Goal: Task Accomplishment & Management: Use online tool/utility

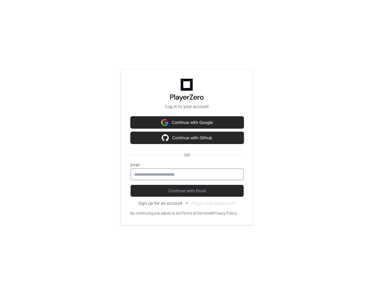
click at [170, 172] on input "email" at bounding box center [186, 175] width 105 height 6
type input "**********"
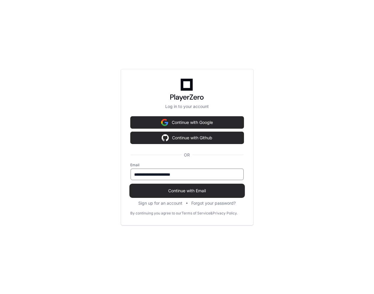
click at [174, 190] on span "Continue with Email" at bounding box center [186, 191] width 113 height 6
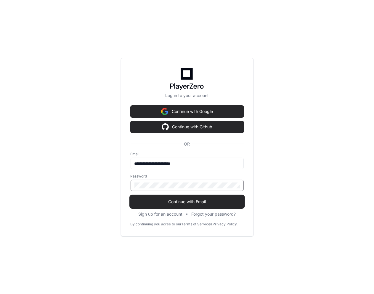
click at [176, 200] on span "Continue with Email" at bounding box center [186, 202] width 113 height 6
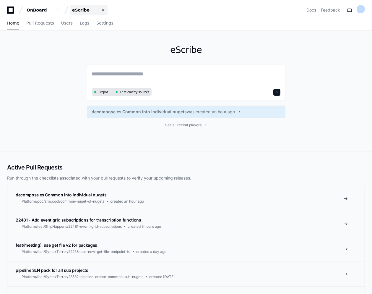
click at [52, 11] on div "eScribe" at bounding box center [39, 10] width 25 height 6
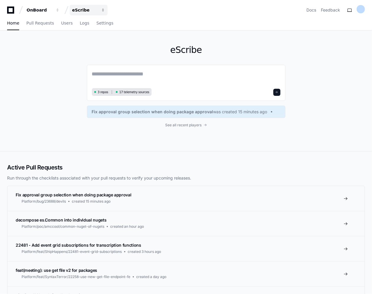
click at [98, 12] on button "eScribe" at bounding box center [89, 10] width 38 height 11
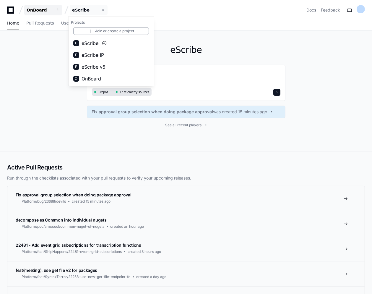
click at [46, 11] on div "OnBoard" at bounding box center [39, 10] width 25 height 6
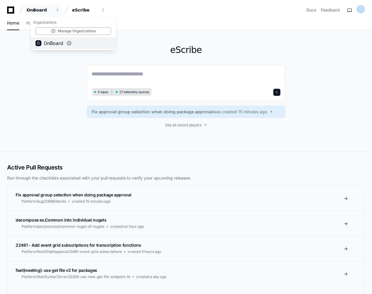
click at [55, 45] on span "OnBoard" at bounding box center [54, 43] width 20 height 7
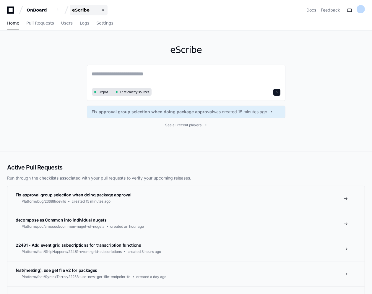
click at [52, 12] on div "eScribe" at bounding box center [39, 10] width 25 height 6
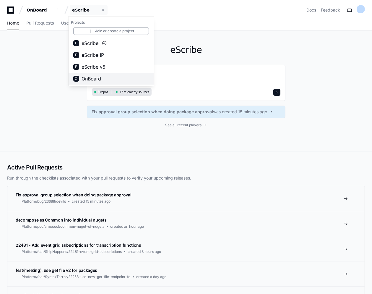
click at [91, 76] on span "OnBoard" at bounding box center [92, 78] width 20 height 7
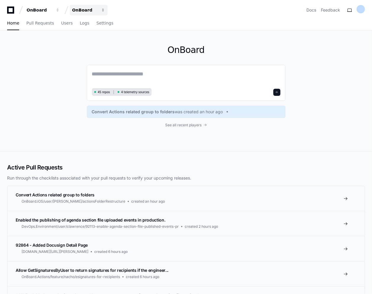
click at [52, 11] on div "OnBoard" at bounding box center [39, 10] width 25 height 6
click at [52, 9] on div "OnBoard" at bounding box center [39, 10] width 25 height 6
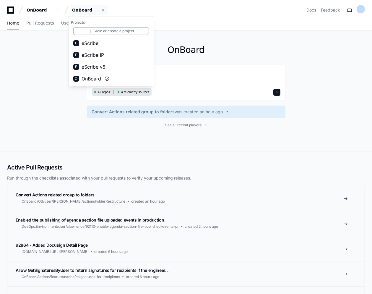
drag, startPoint x: 84, startPoint y: 123, endPoint x: 81, endPoint y: 119, distance: 4.2
click at [81, 119] on div "OnBoard 42 repos 4 telemetry sources Convert Actions related group to folders w…" at bounding box center [186, 90] width 372 height 121
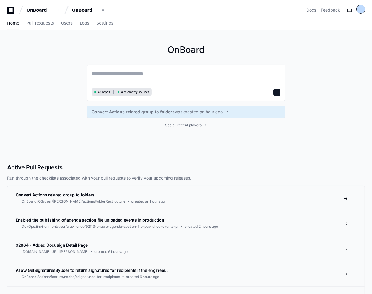
click at [361, 7] on div at bounding box center [361, 9] width 8 height 8
click at [319, 70] on button "Log Out" at bounding box center [337, 75] width 37 height 10
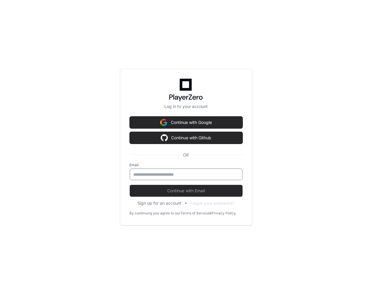
click at [168, 176] on input "email" at bounding box center [186, 175] width 105 height 6
type input "**********"
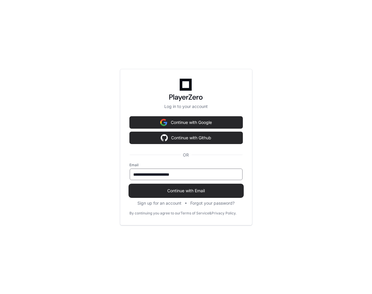
click at [197, 187] on button "Continue with Email" at bounding box center [186, 191] width 113 height 12
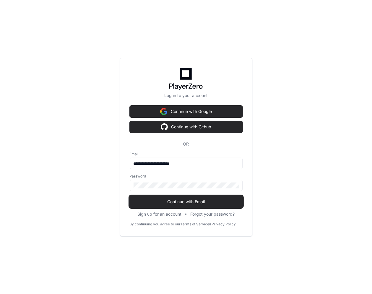
click at [164, 202] on span "Continue with Email" at bounding box center [186, 202] width 113 height 6
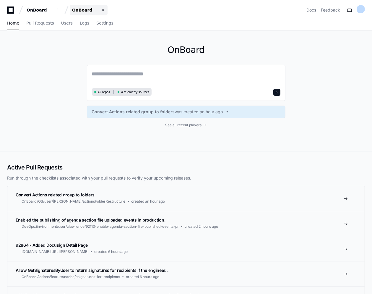
click at [85, 5] on button "OnBoard" at bounding box center [89, 10] width 38 height 11
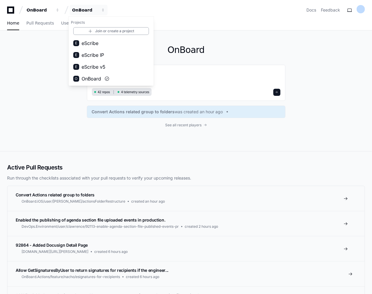
click at [220, 277] on link "Allow GetSignaturesByUser to return signatures for recipients if the engineer..…" at bounding box center [186, 273] width 358 height 25
